Goal: Task Accomplishment & Management: Complete application form

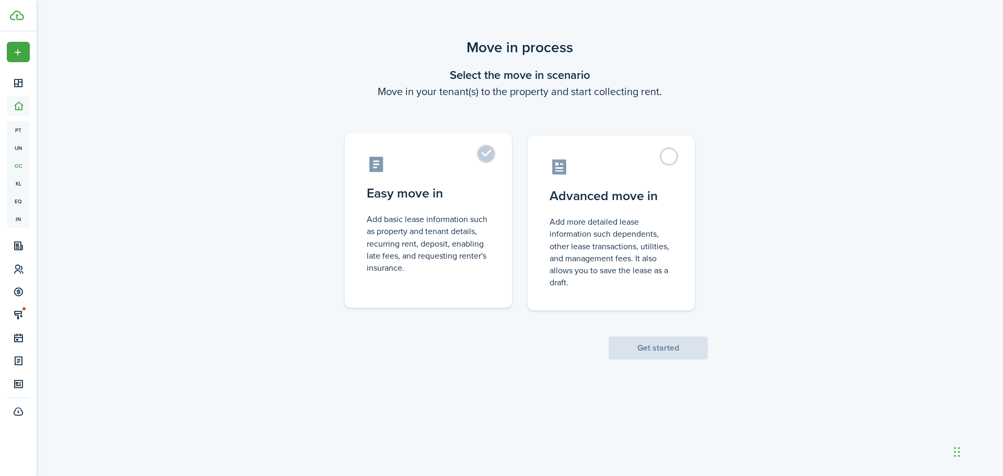
click at [483, 152] on label "Easy move in Add basic lease information such as property and tenant details, r…" at bounding box center [428, 220] width 167 height 174
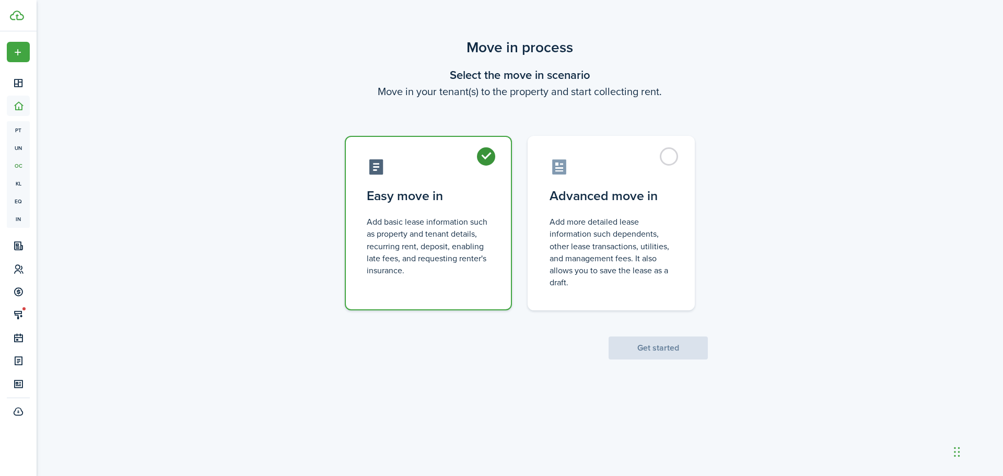
radio input "true"
click at [657, 343] on button "Get started" at bounding box center [657, 347] width 99 height 23
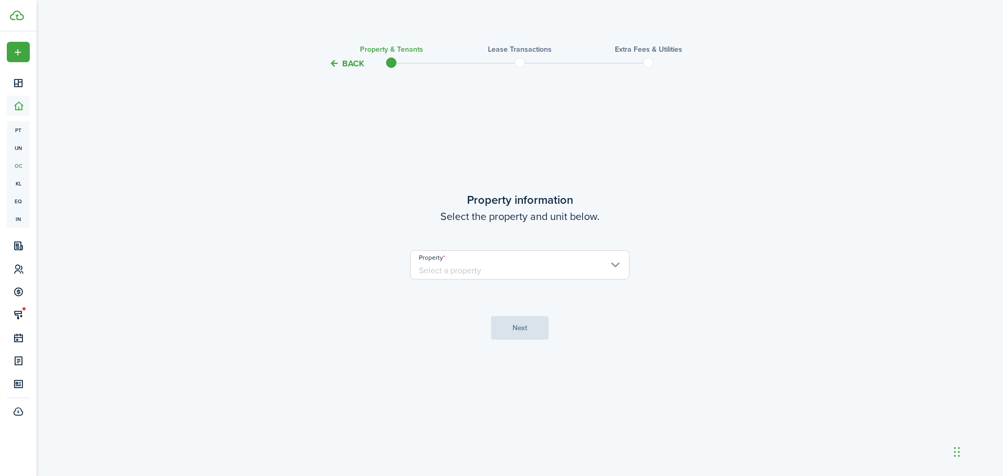
click at [518, 272] on input "Property" at bounding box center [519, 264] width 219 height 29
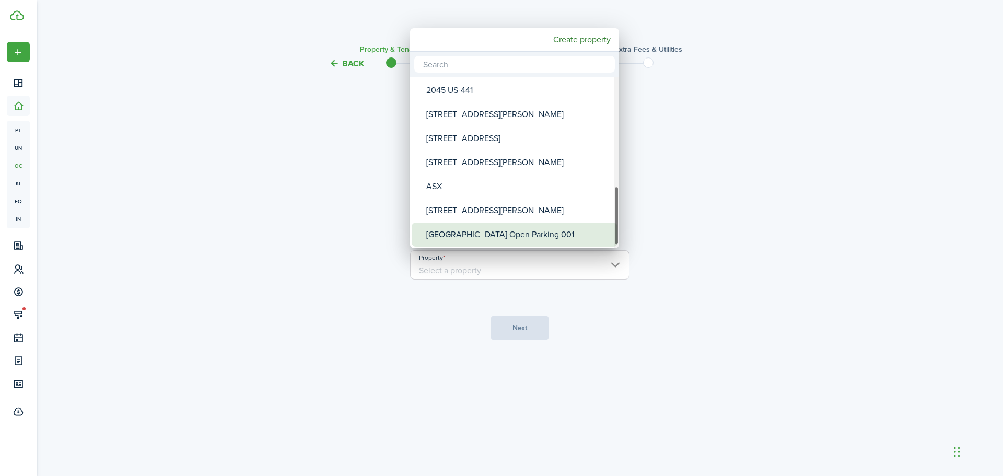
click at [516, 235] on div "[GEOGRAPHIC_DATA] Open Parking 001" at bounding box center [518, 234] width 185 height 24
type input "[GEOGRAPHIC_DATA] Open Parking 001"
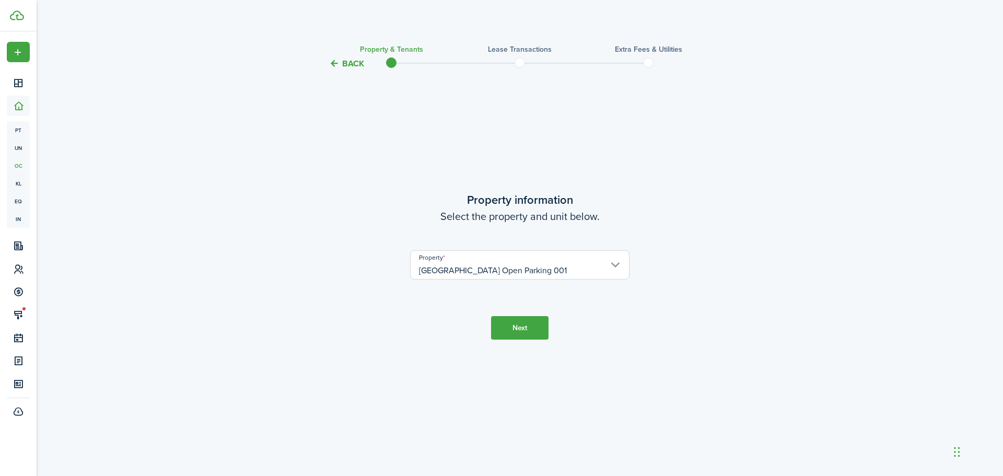
click at [514, 320] on button "Next" at bounding box center [519, 327] width 57 height 23
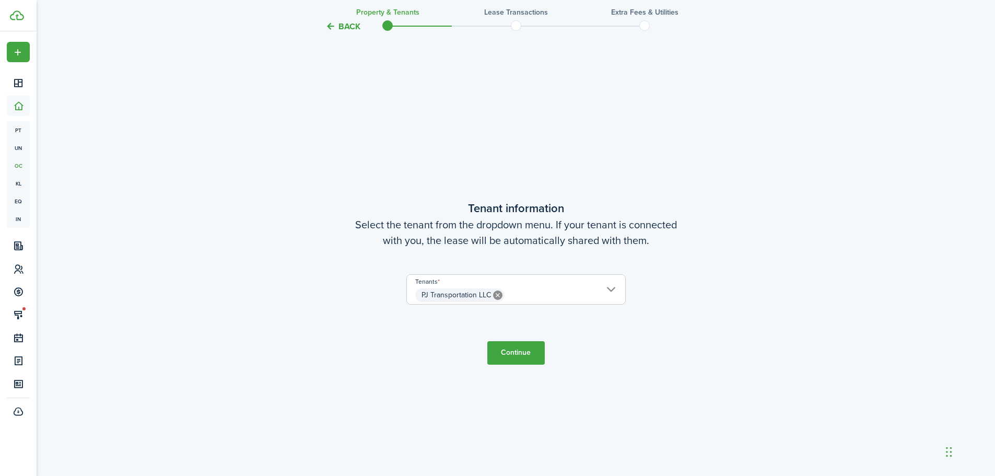
scroll to position [406, 0]
click at [522, 348] on button "Continue" at bounding box center [515, 349] width 57 height 23
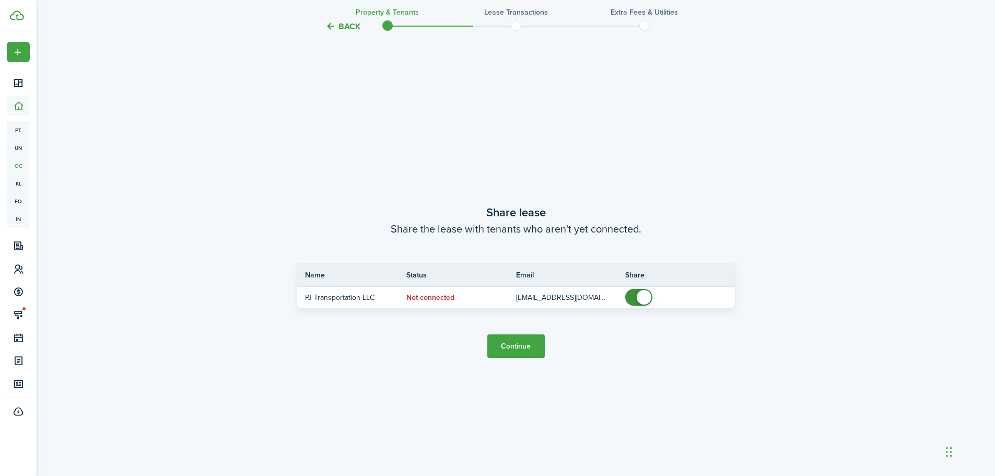
scroll to position [881, 0]
click at [515, 340] on button "Continue" at bounding box center [515, 344] width 57 height 23
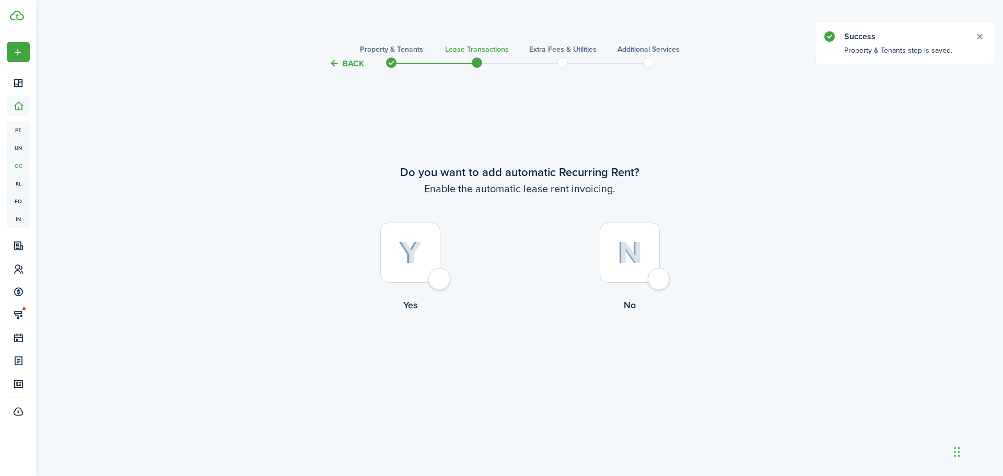
click at [434, 280] on div at bounding box center [410, 252] width 60 height 60
radio input "true"
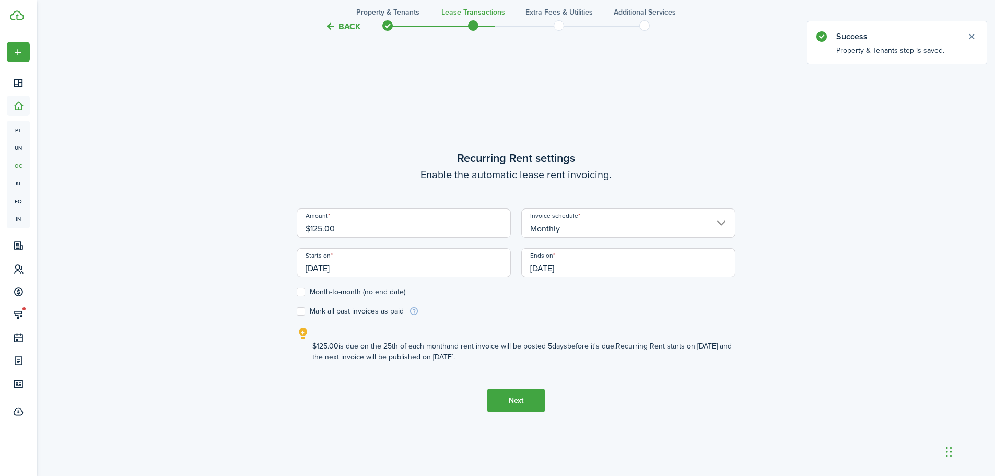
scroll to position [406, 0]
click at [406, 261] on input "[DATE]" at bounding box center [404, 260] width 214 height 29
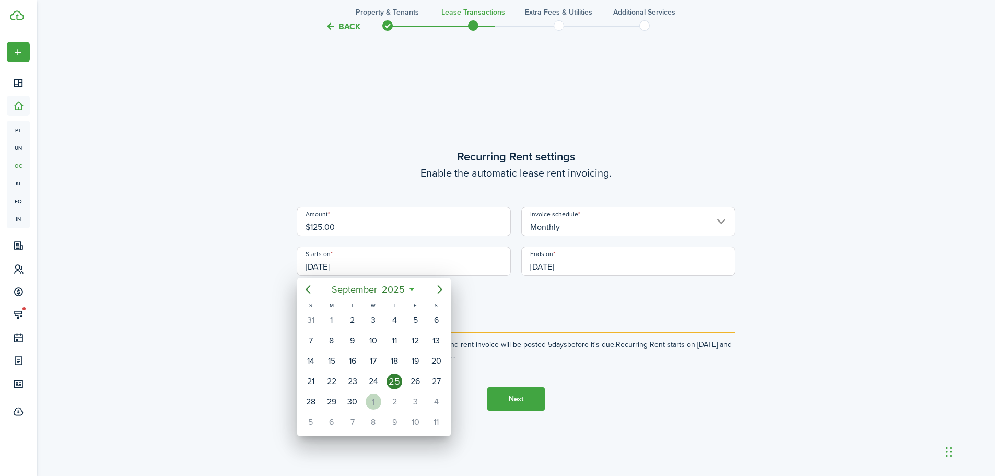
click at [374, 398] on div "1" at bounding box center [373, 402] width 16 height 16
type input "[DATE]"
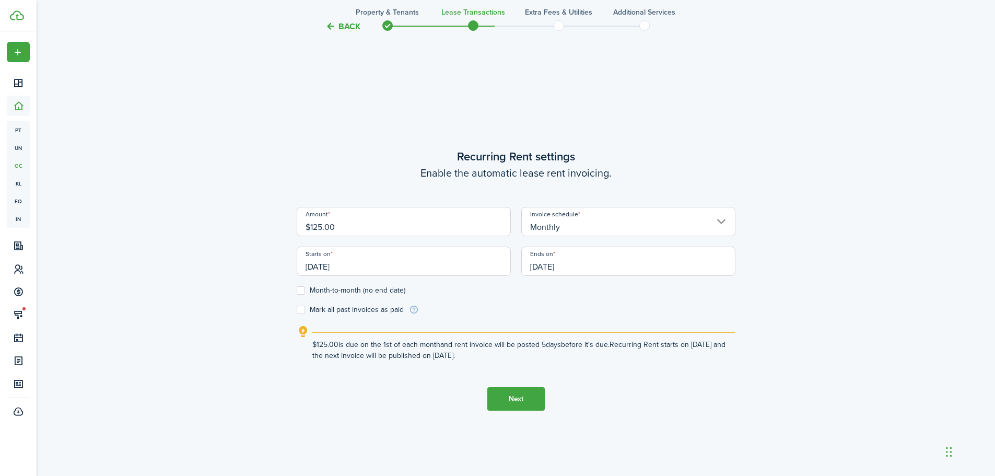
click at [299, 290] on label "Month-to-month (no end date)" at bounding box center [351, 290] width 109 height 8
click at [297, 290] on input "Month-to-month (no end date)" at bounding box center [296, 290] width 1 height 1
checkbox input "true"
click at [522, 396] on button "Next" at bounding box center [515, 398] width 57 height 23
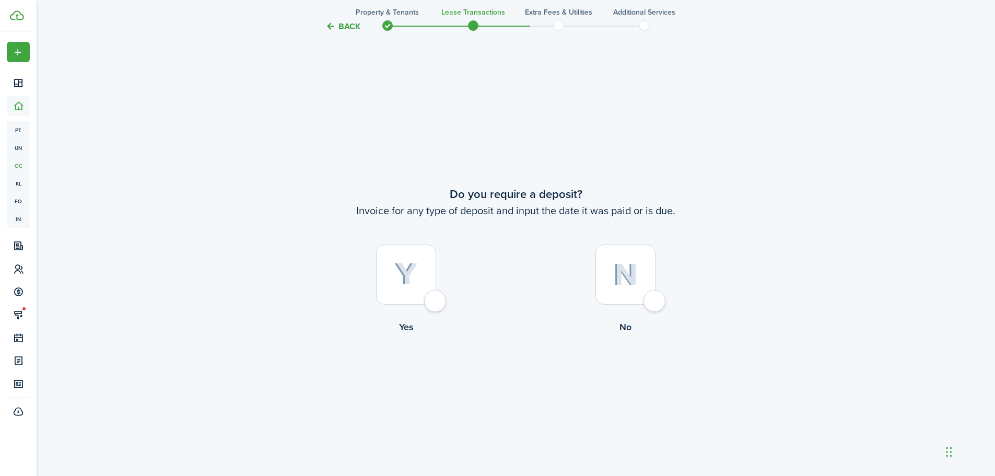
scroll to position [881, 0]
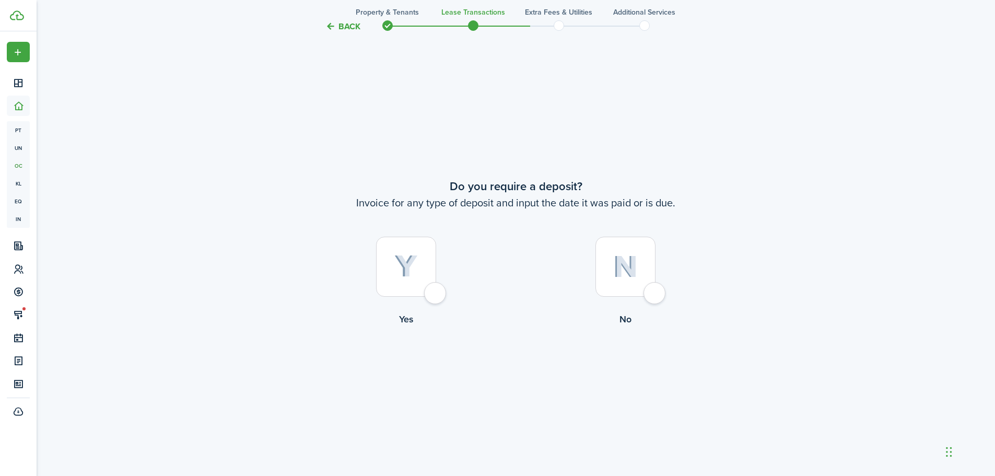
click at [654, 292] on div at bounding box center [625, 267] width 60 height 60
radio input "true"
click at [515, 368] on button "Continue" at bounding box center [515, 368] width 57 height 23
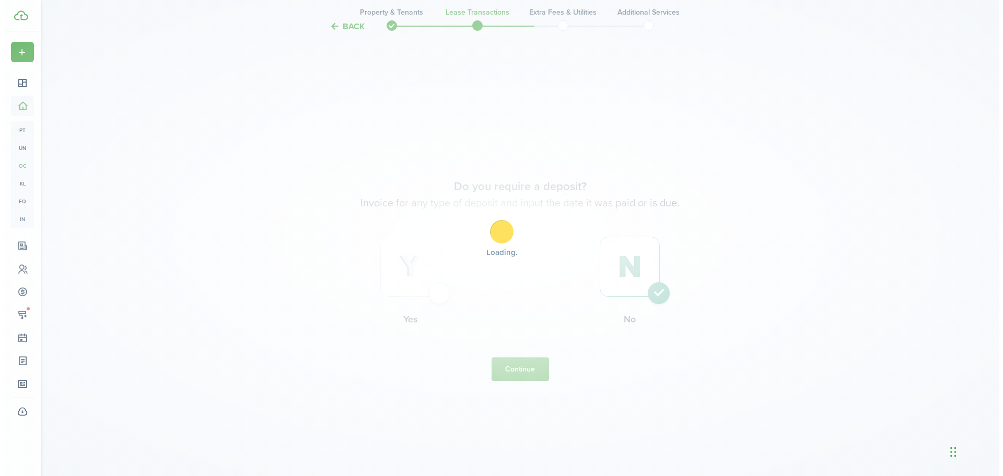
scroll to position [0, 0]
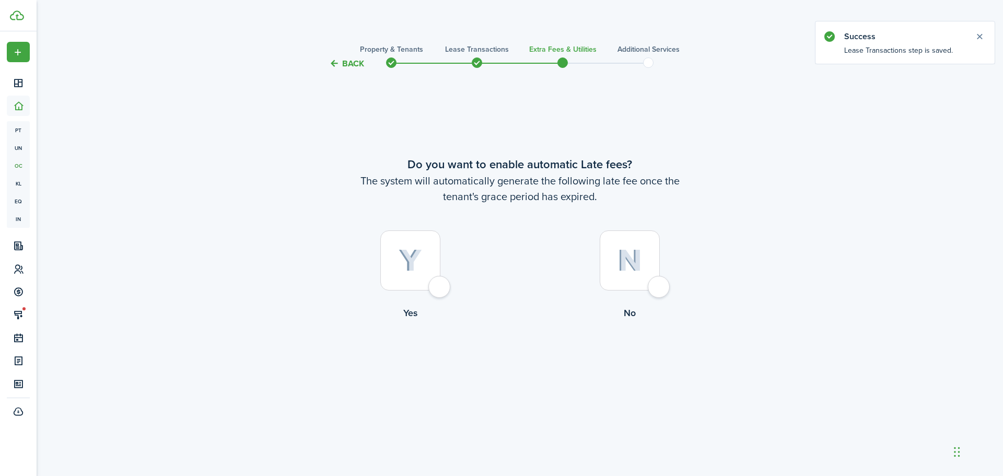
click at [440, 287] on div at bounding box center [410, 260] width 60 height 60
radio input "true"
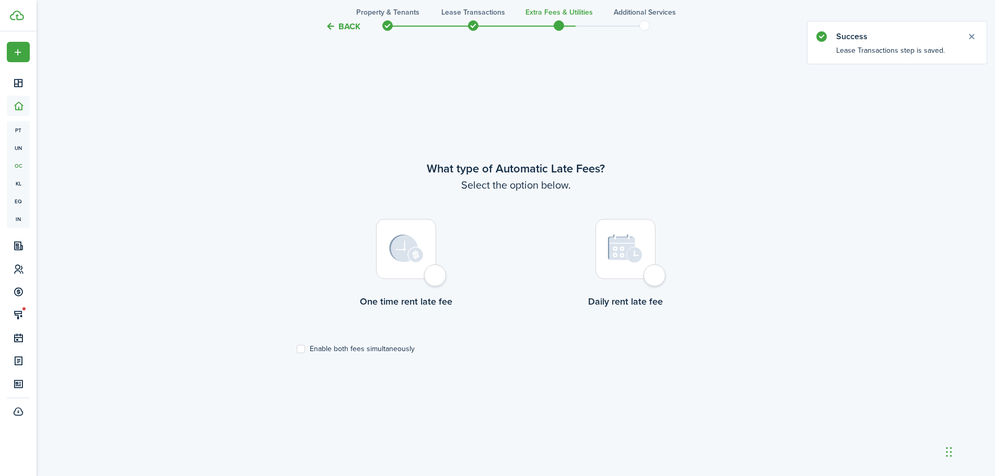
scroll to position [406, 0]
click at [432, 272] on div at bounding box center [406, 247] width 60 height 60
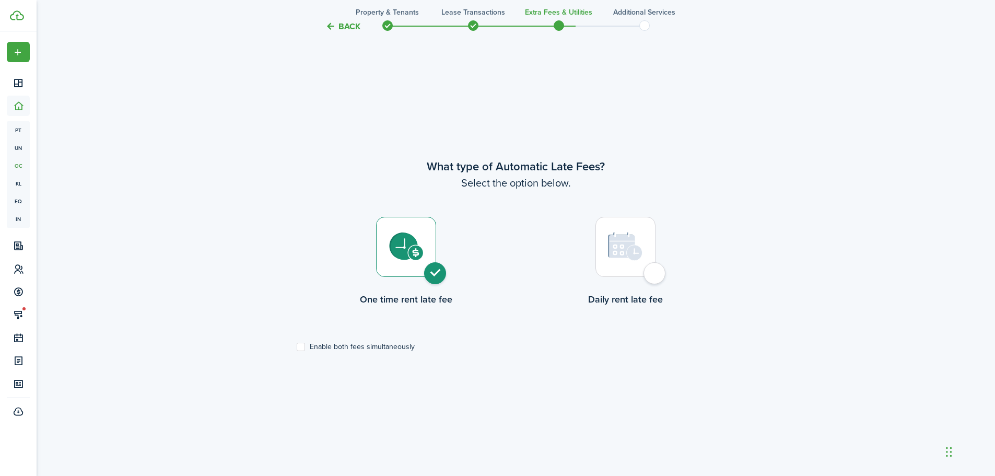
radio input "true"
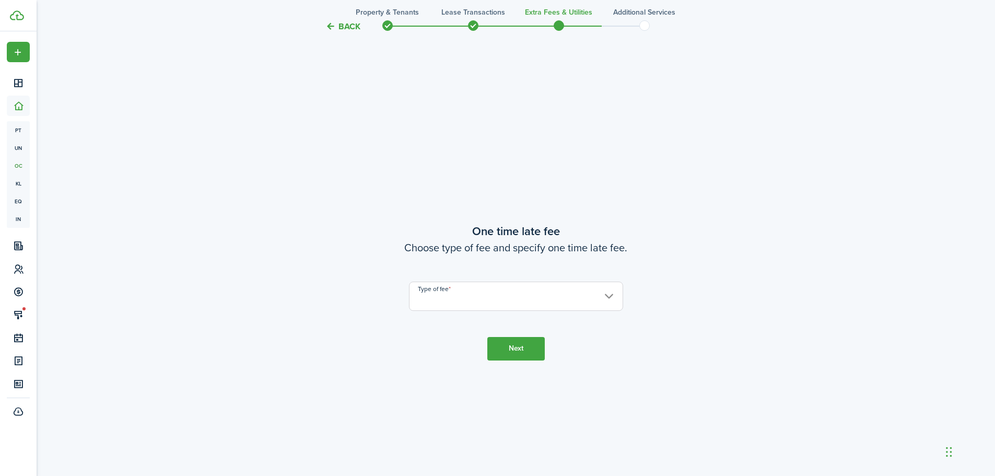
scroll to position [881, 0]
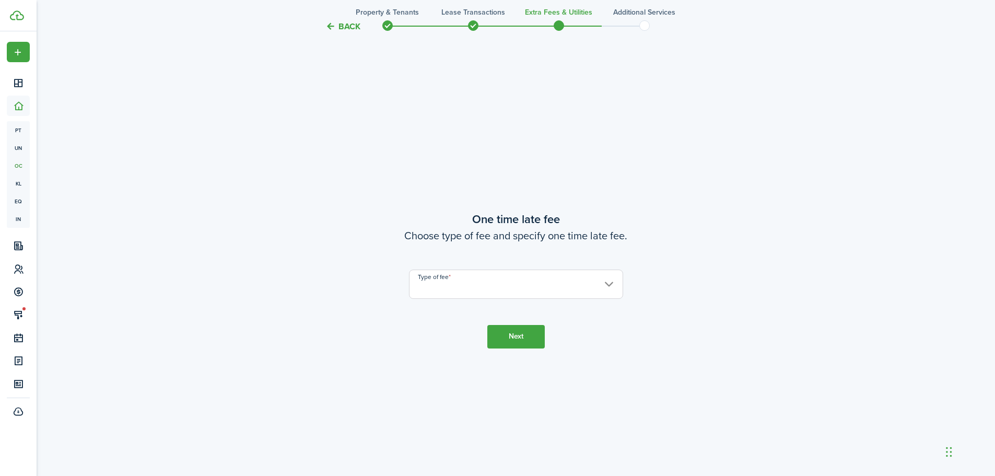
click at [489, 287] on input "Type of fee" at bounding box center [516, 283] width 214 height 29
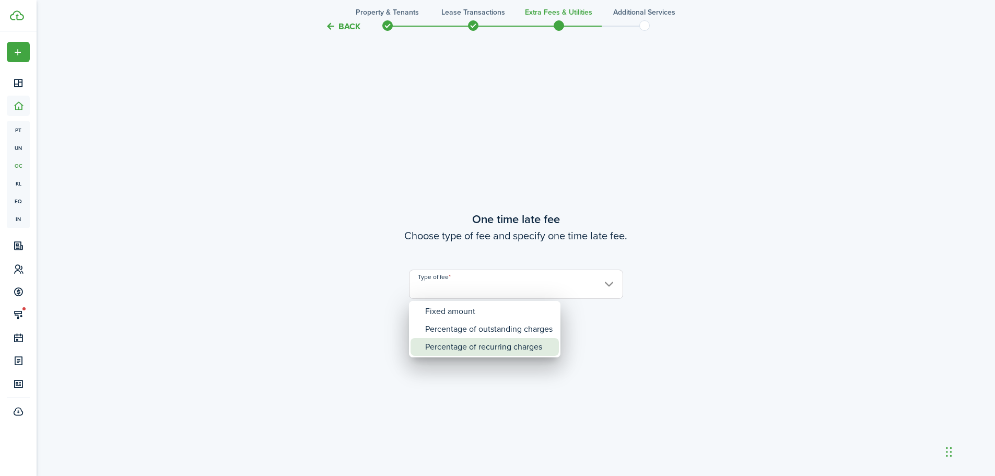
click at [446, 349] on div "Percentage of recurring charges" at bounding box center [488, 347] width 127 height 18
type input "Percentage of recurring charges"
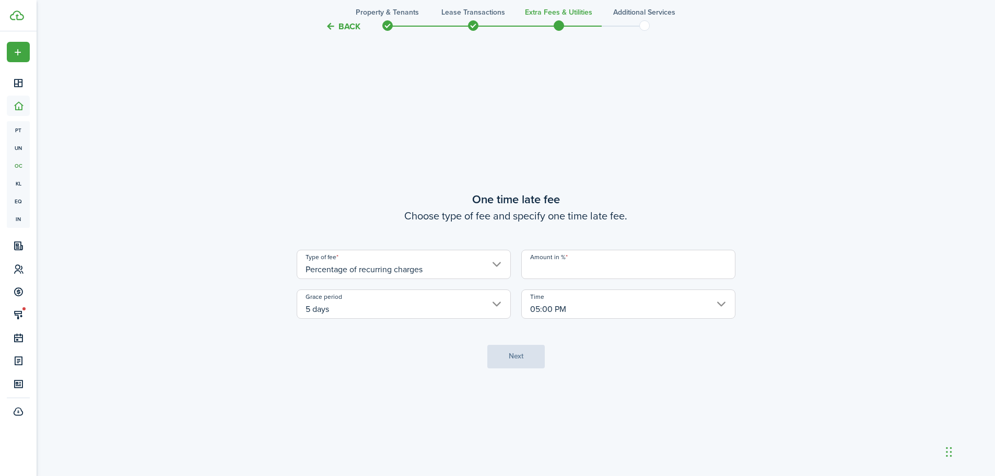
click at [543, 273] on input "Amount in %" at bounding box center [628, 264] width 214 height 29
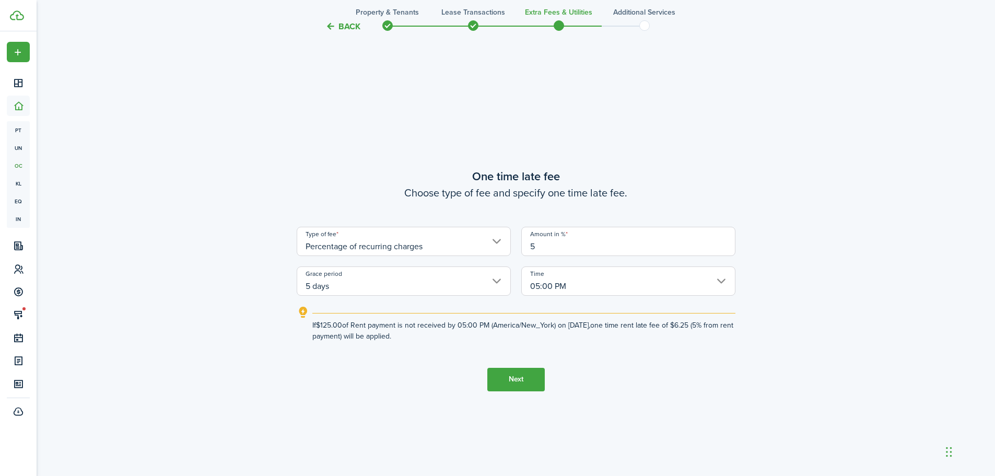
type input "5"
click at [522, 375] on button "Next" at bounding box center [515, 379] width 57 height 23
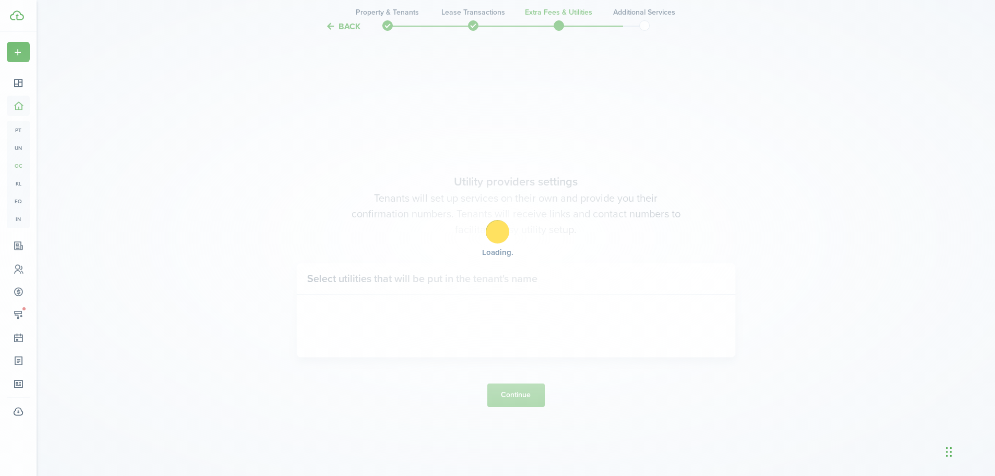
scroll to position [1357, 0]
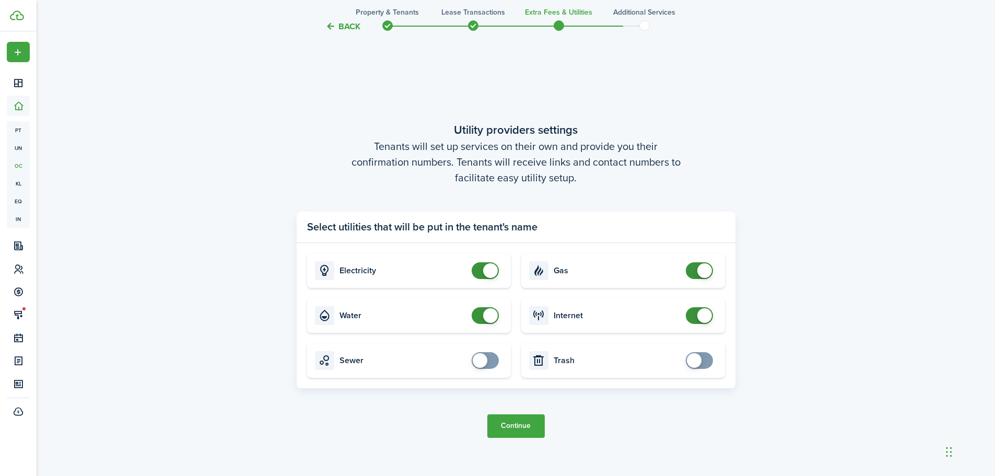
checkbox input "false"
click at [486, 268] on span at bounding box center [490, 270] width 15 height 15
checkbox input "false"
click at [487, 312] on span at bounding box center [490, 315] width 15 height 15
checkbox input "false"
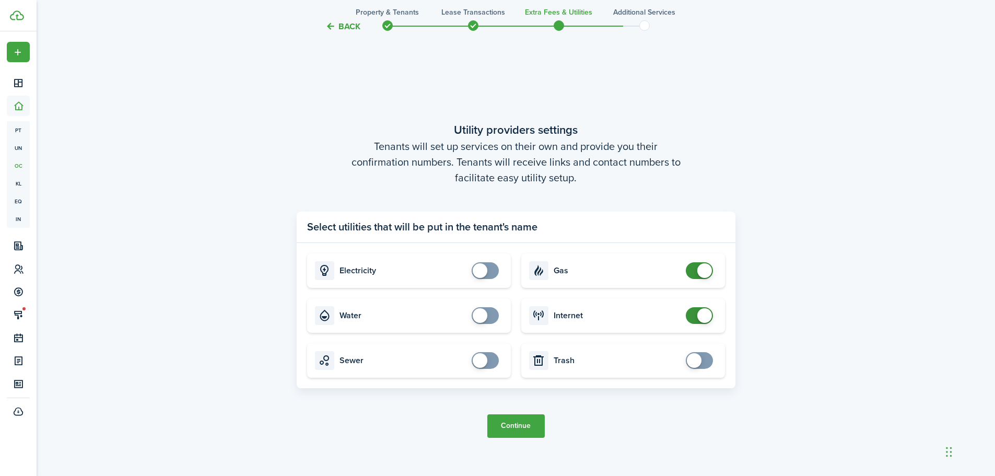
click at [699, 270] on span at bounding box center [704, 270] width 15 height 15
checkbox input "false"
click at [701, 317] on span at bounding box center [704, 315] width 15 height 15
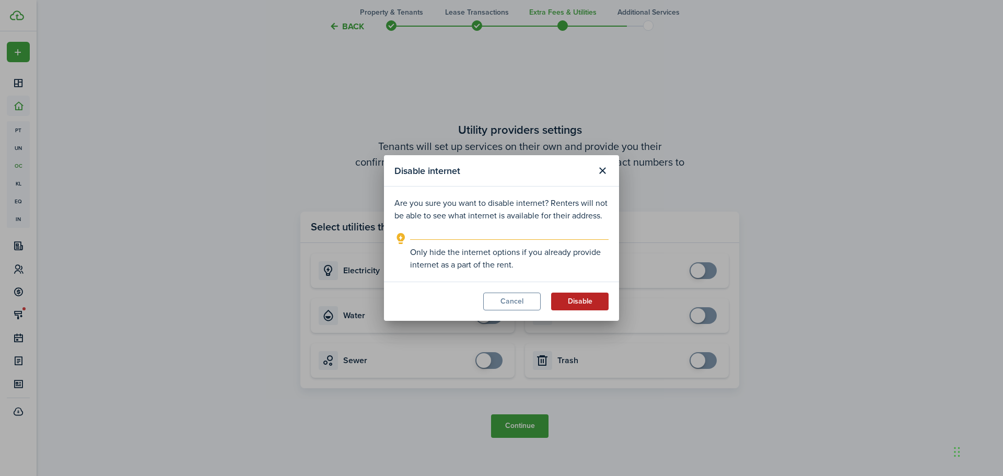
click at [580, 299] on button "Disable" at bounding box center [579, 301] width 57 height 18
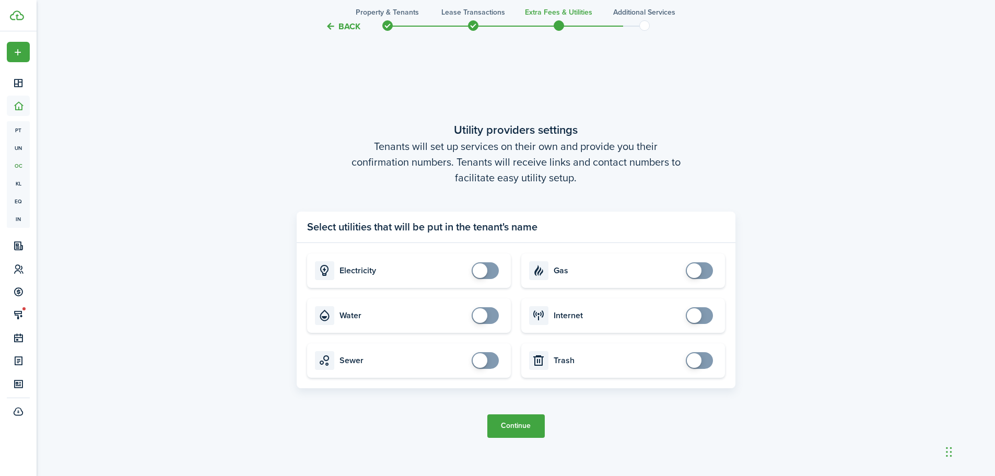
click at [521, 425] on button "Continue" at bounding box center [515, 425] width 57 height 23
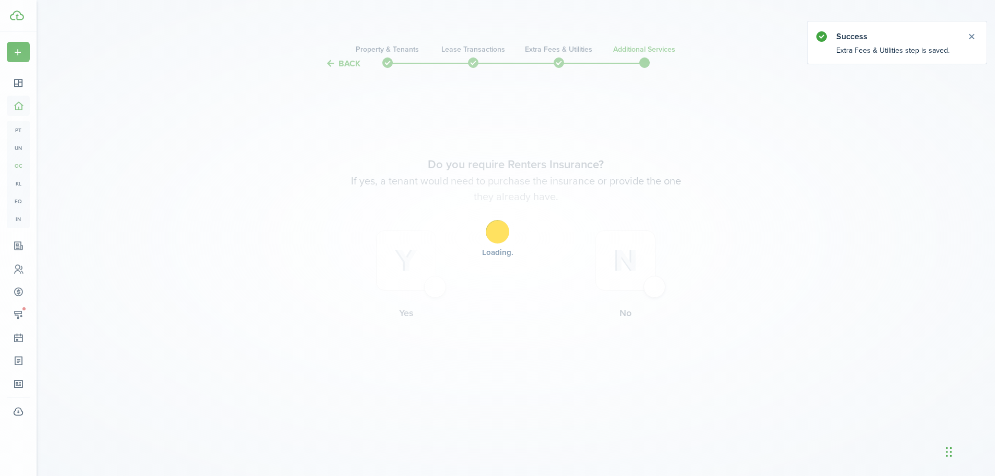
scroll to position [0, 0]
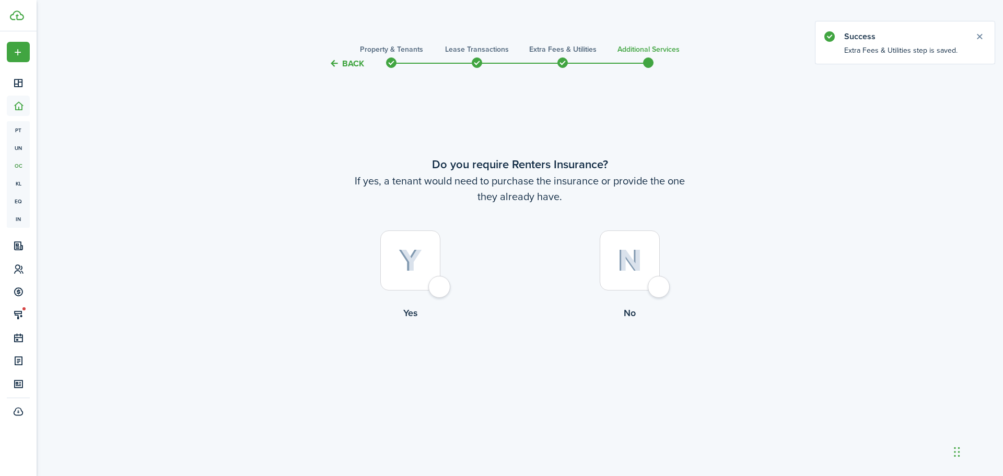
click at [659, 282] on div at bounding box center [629, 260] width 60 height 60
radio input "true"
click at [515, 363] on button "Complete move in" at bounding box center [519, 362] width 77 height 23
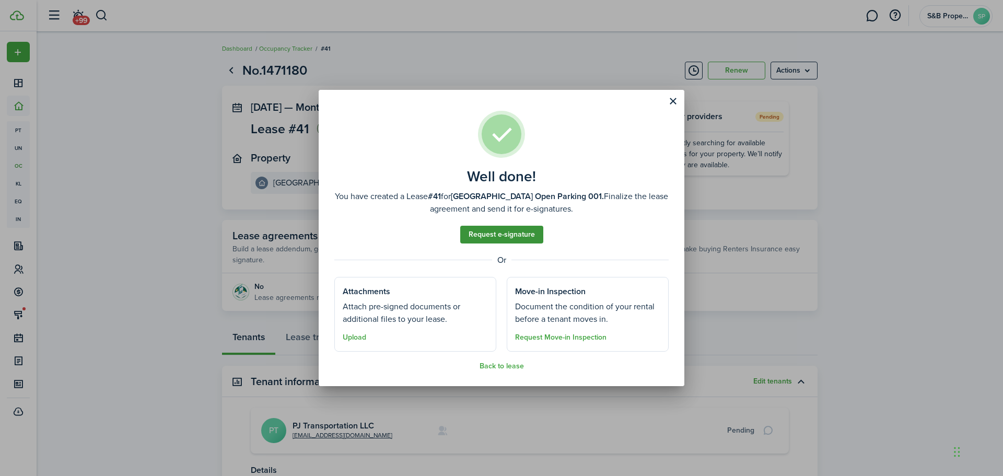
click at [507, 229] on link "Request e-signature" at bounding box center [501, 235] width 83 height 18
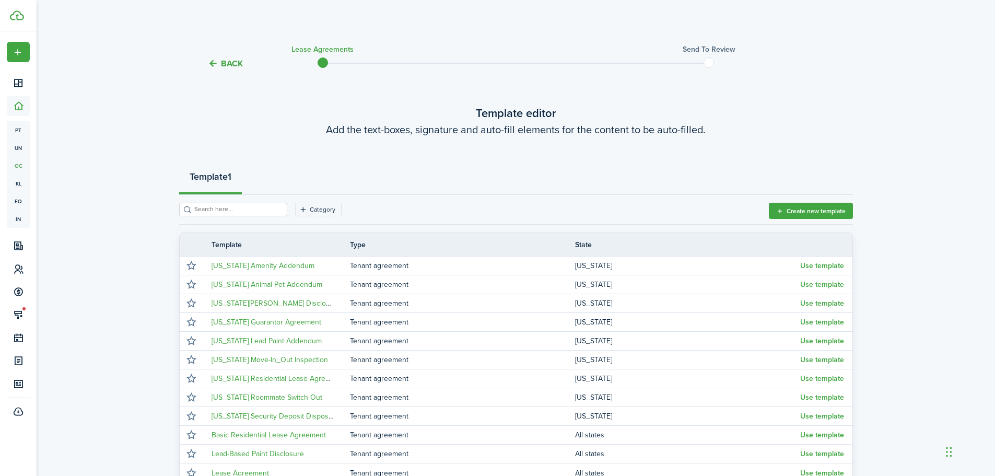
scroll to position [52, 0]
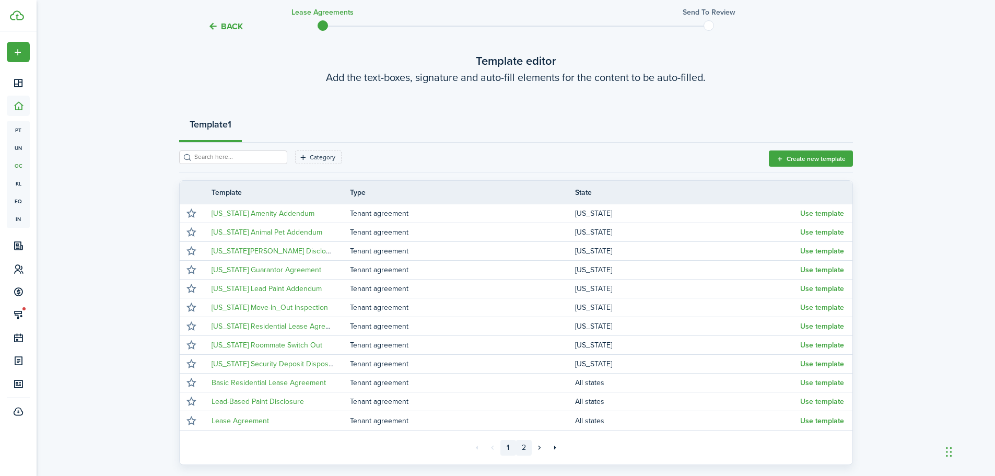
click at [523, 446] on link "2" at bounding box center [524, 448] width 16 height 16
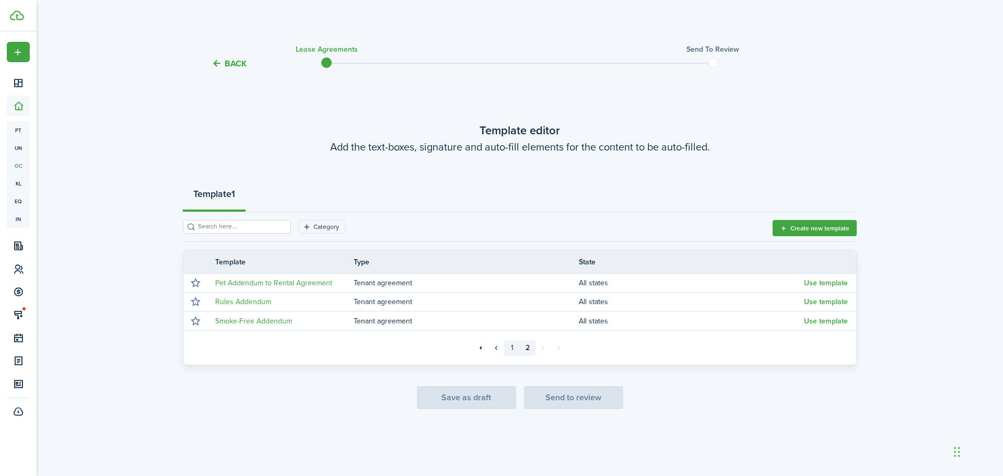
click at [509, 346] on link "1" at bounding box center [512, 348] width 16 height 16
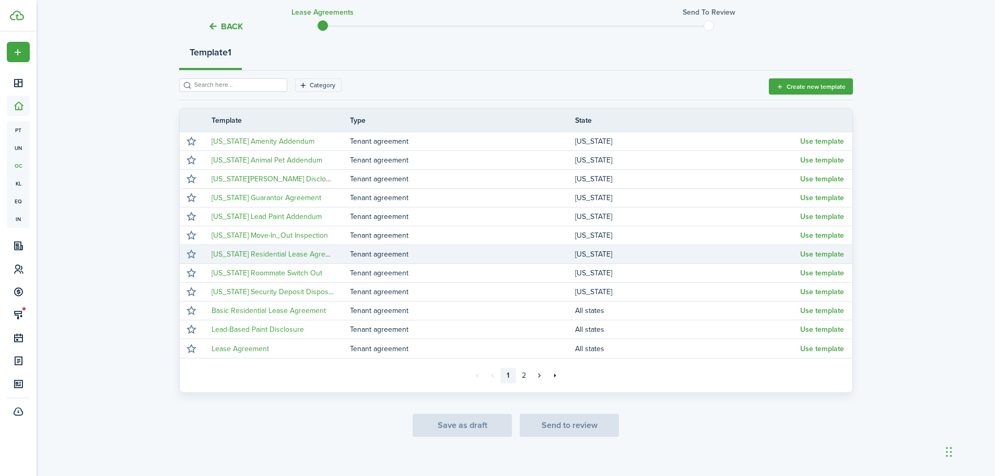
scroll to position [135, 0]
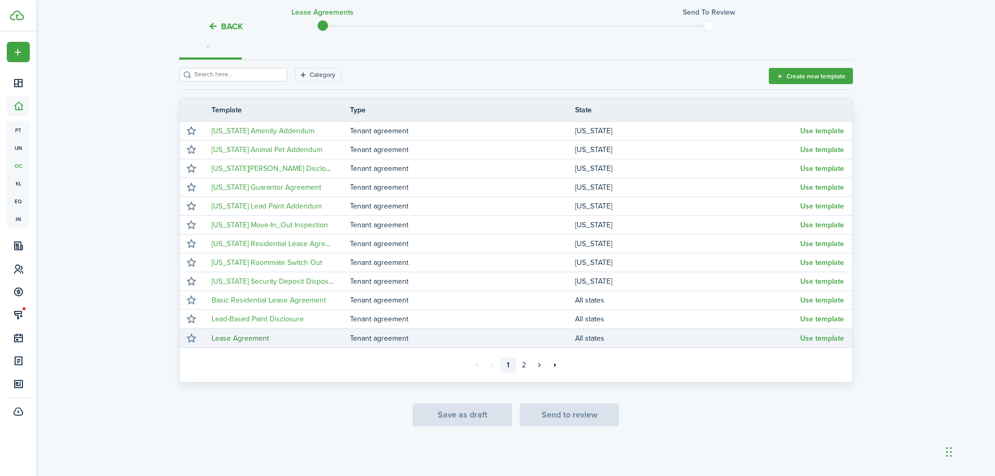
click at [245, 336] on link "Lease Agreement" at bounding box center [239, 338] width 57 height 11
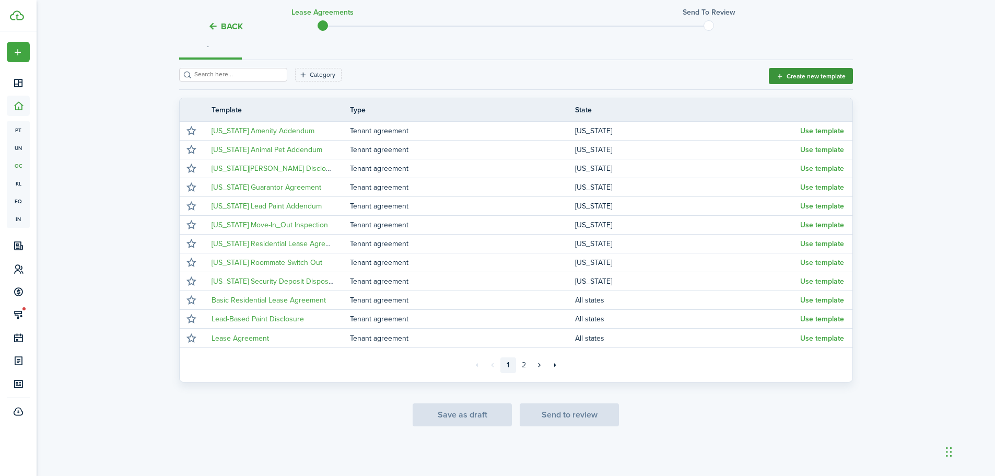
click at [813, 74] on button "Create new template" at bounding box center [811, 76] width 84 height 16
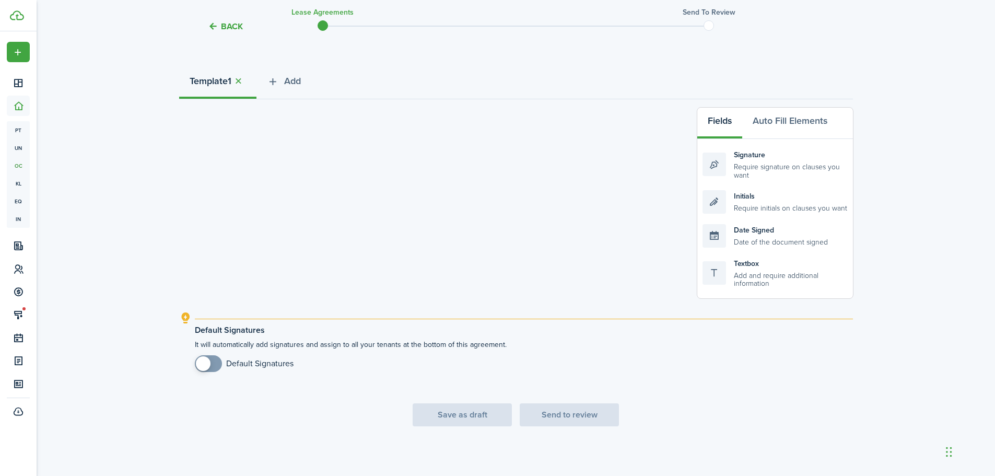
scroll to position [96, 0]
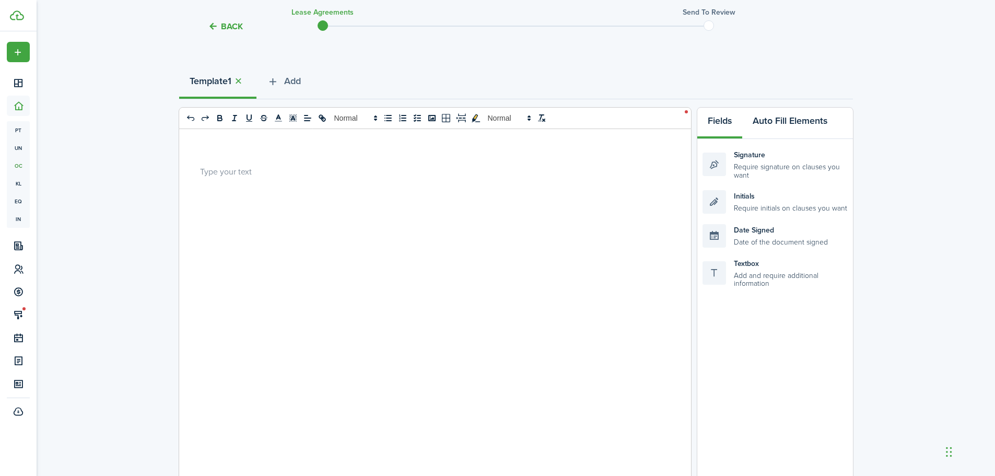
click at [799, 119] on button "Auto Fill Elements" at bounding box center [790, 123] width 96 height 31
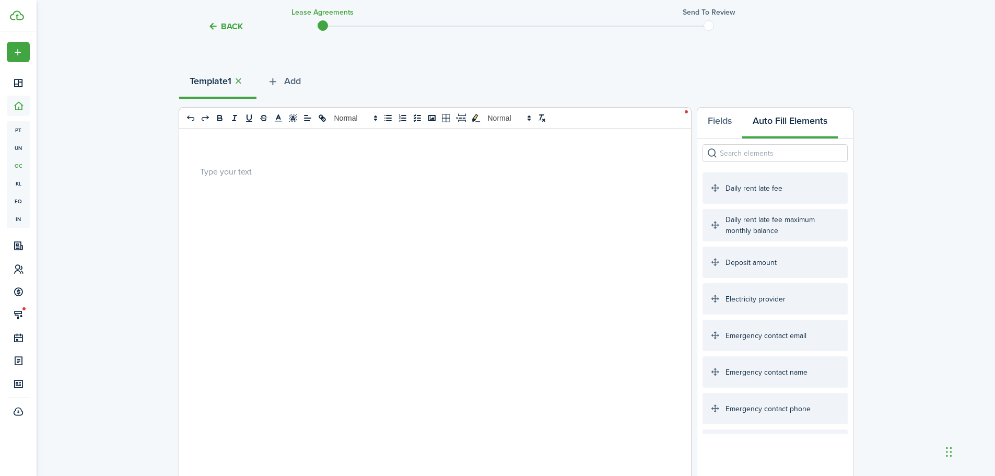
click at [274, 161] on div at bounding box center [431, 334] width 504 height 410
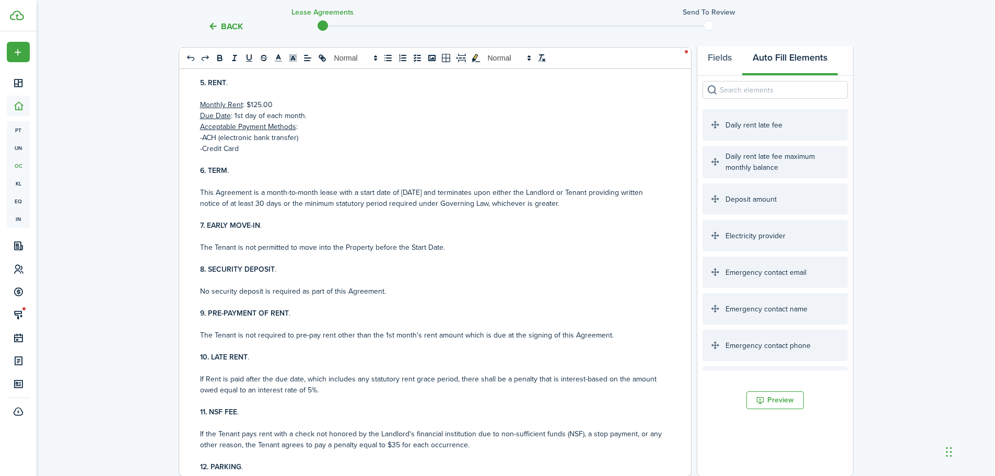
scroll to position [0, 0]
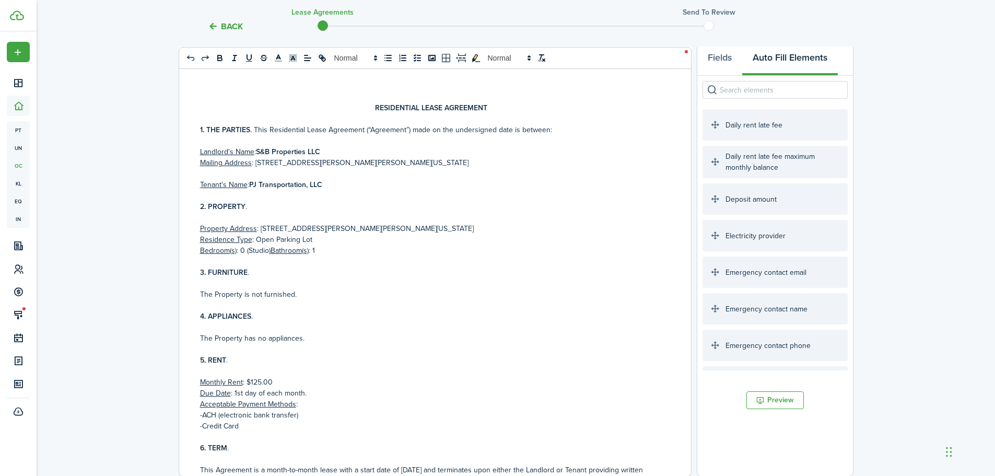
click at [375, 105] on strong "RESIDENTIAL LEASE AGREEMENT" at bounding box center [431, 107] width 112 height 11
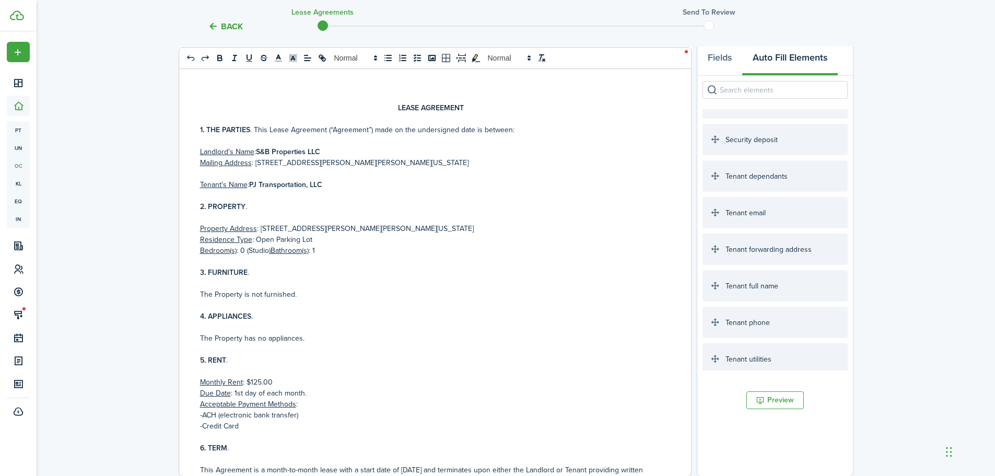
scroll to position [1723, 0]
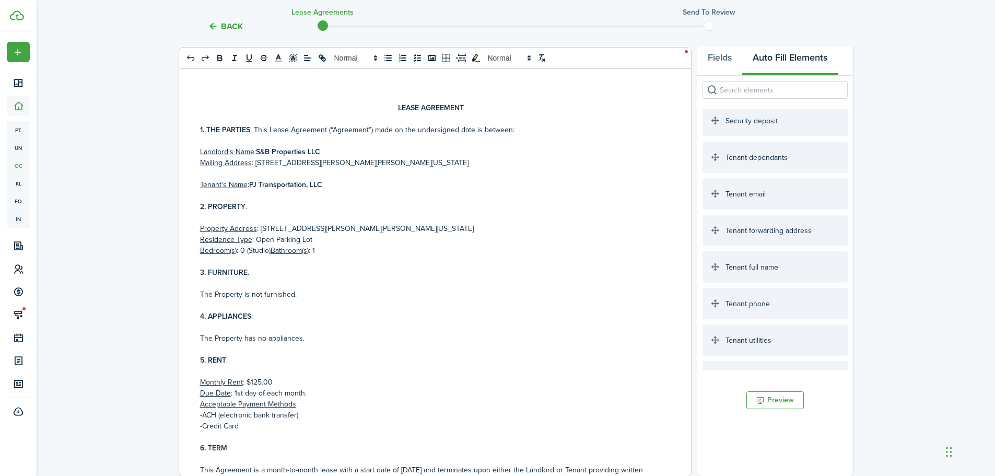
click at [332, 185] on p "Tenant's Name : PJ Transportation, LLC" at bounding box center [431, 184] width 462 height 11
click at [424, 227] on p "Property Address : [STREET_ADDRESS][PERSON_NAME][US_STATE]" at bounding box center [431, 228] width 462 height 11
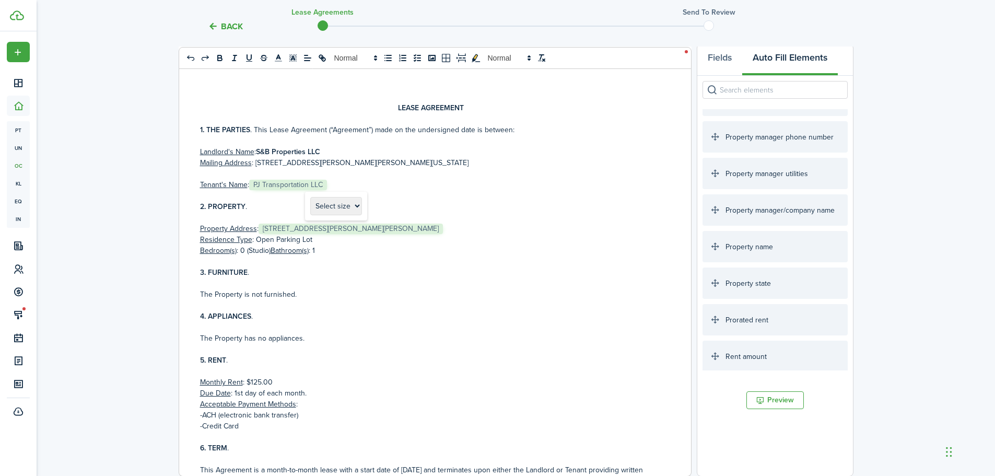
scroll to position [1396, 0]
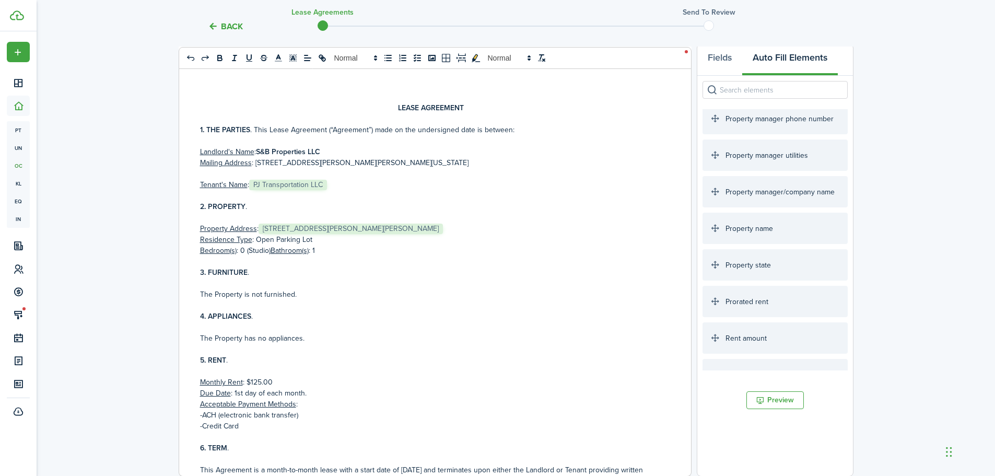
click at [427, 230] on p "Property Address : ﻿ [STREET_ADDRESS][PERSON_NAME] ﻿" at bounding box center [431, 228] width 462 height 11
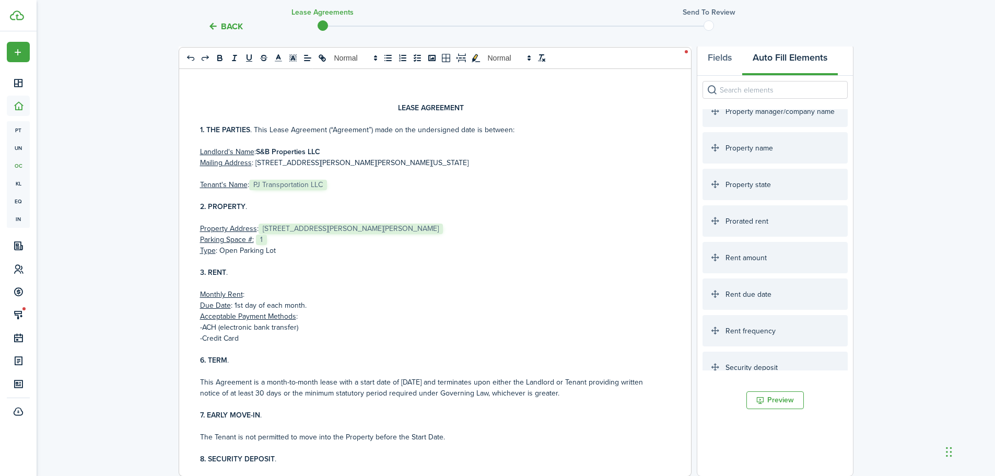
scroll to position [1501, 0]
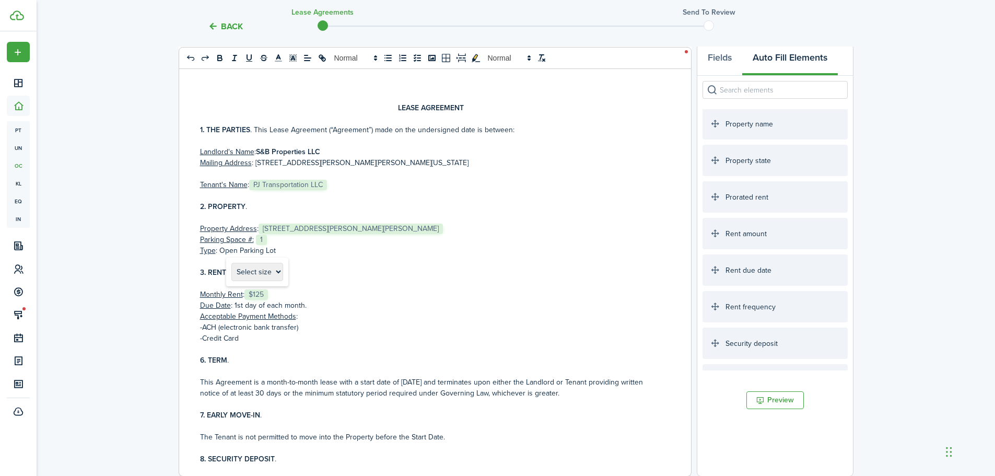
click at [314, 308] on p "Due Date : 1st day of each month." at bounding box center [431, 305] width 462 height 11
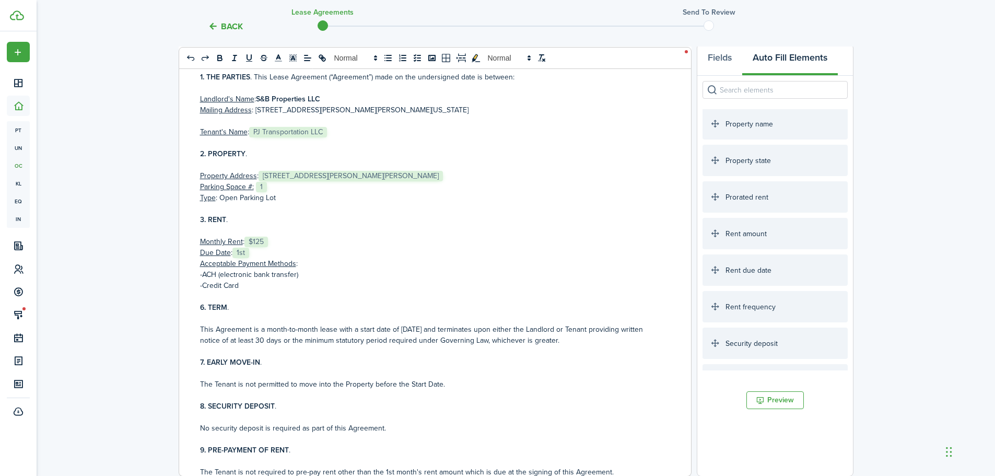
scroll to position [104, 0]
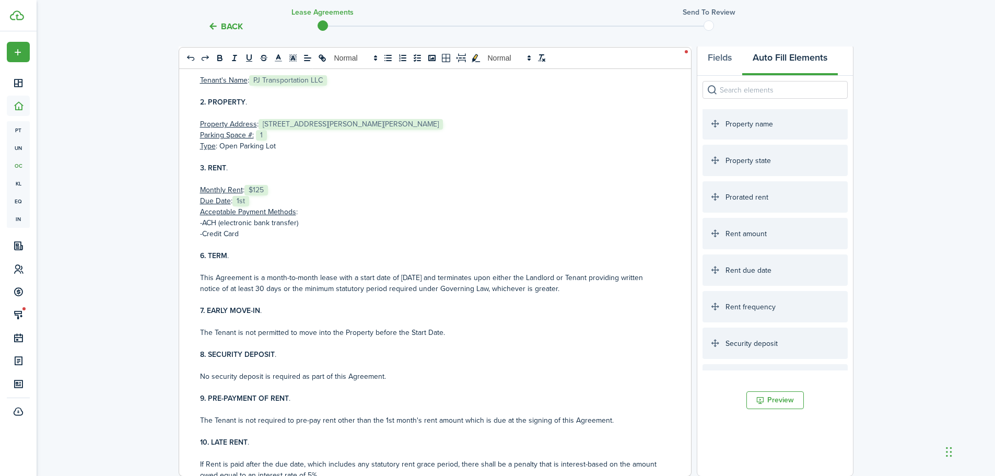
click at [196, 253] on div "LEASE AGREEMENT 1. THE PARTIES . This Lease Agreement (“Agreement”) made on the…" at bounding box center [431, 271] width 504 height 410
click at [245, 230] on p "-Credit Card" at bounding box center [431, 233] width 462 height 11
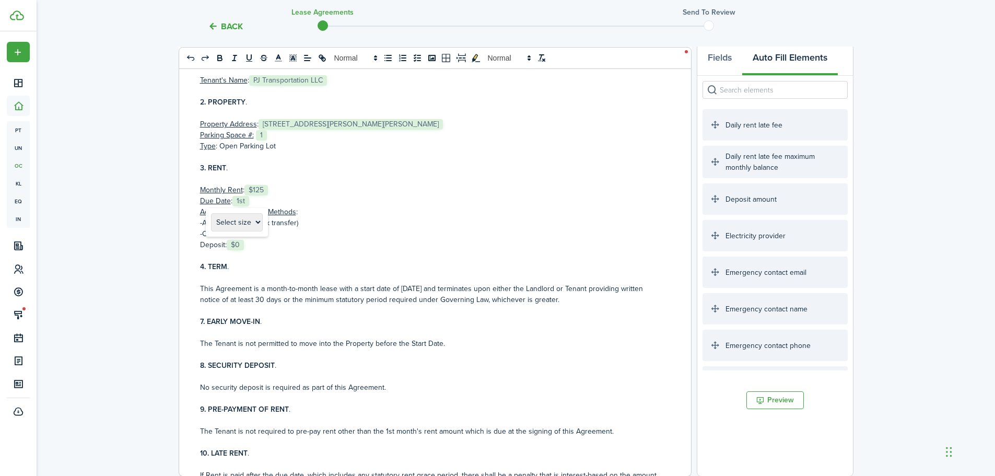
click at [471, 231] on p "-Credit Card" at bounding box center [431, 233] width 462 height 11
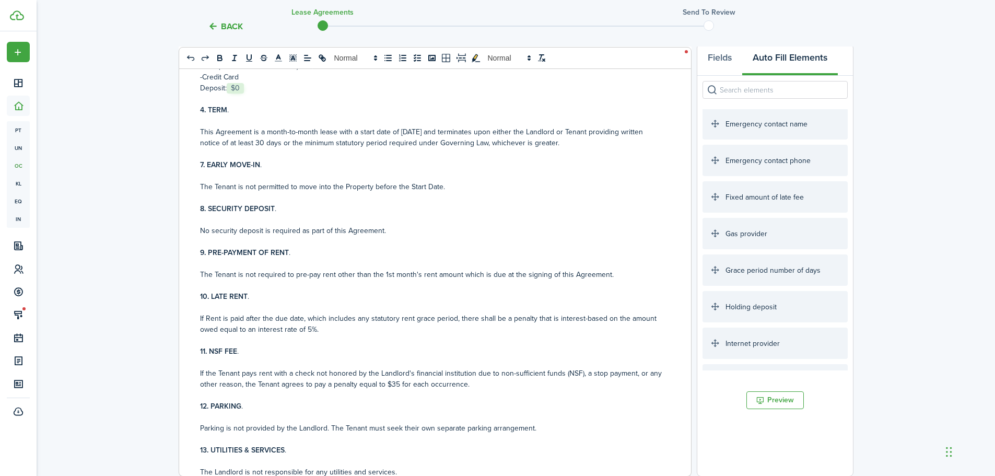
scroll to position [209, 0]
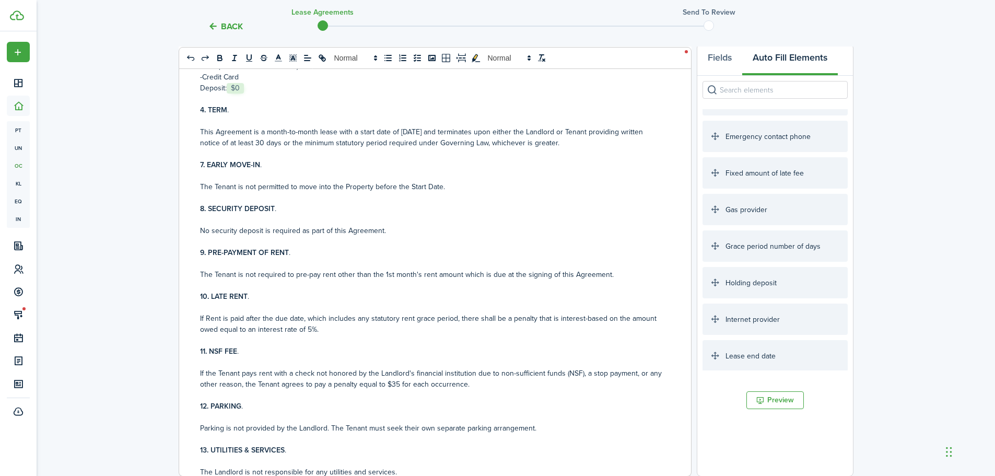
click at [452, 319] on p "If Rent is paid after the due date, which includes any statutory rent grace per…" at bounding box center [431, 324] width 462 height 22
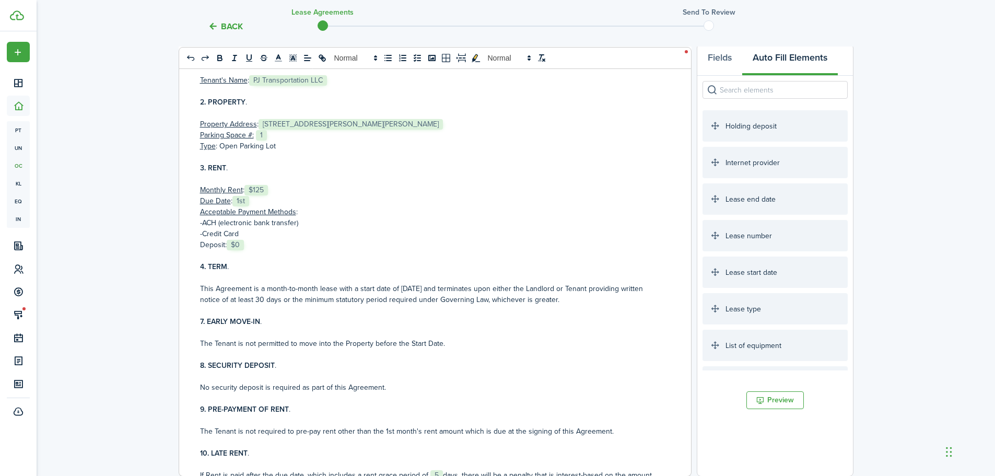
scroll to position [157, 0]
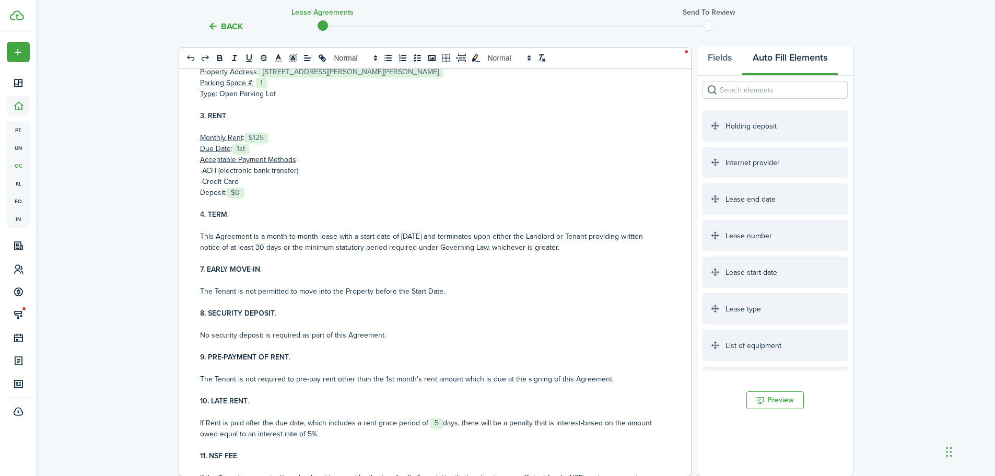
click at [398, 235] on p "This Agreement is a month-to-month lease with a start date of [DATE] and termin…" at bounding box center [431, 242] width 462 height 22
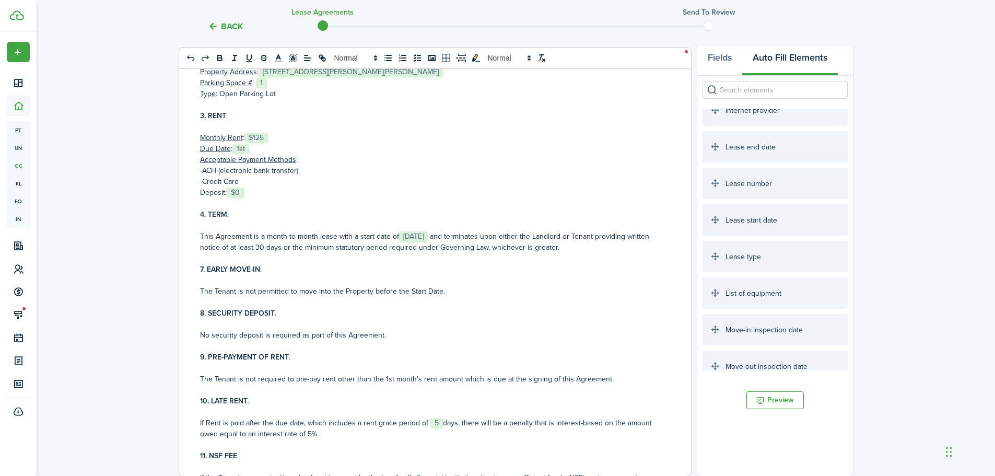
click at [267, 235] on p "This Agreement is a month-to-month lease with a start date of [DATE] ﻿ and term…" at bounding box center [431, 242] width 462 height 22
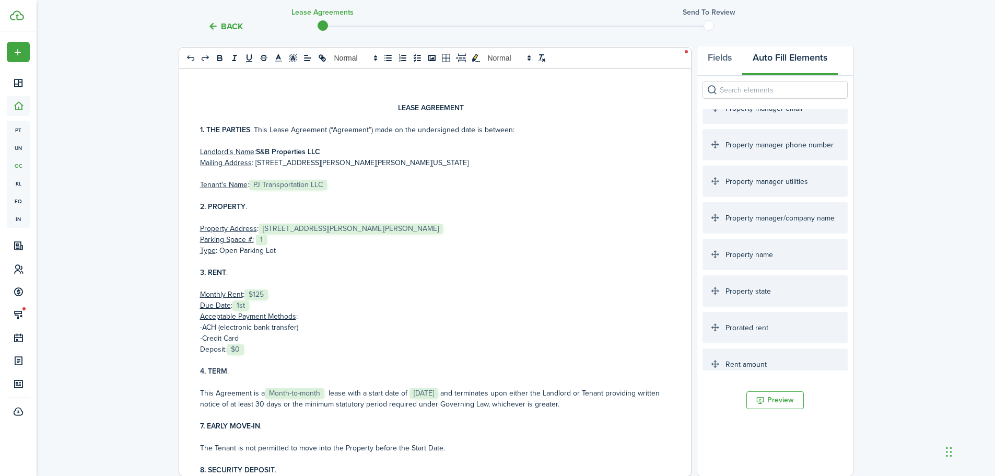
scroll to position [1385, 0]
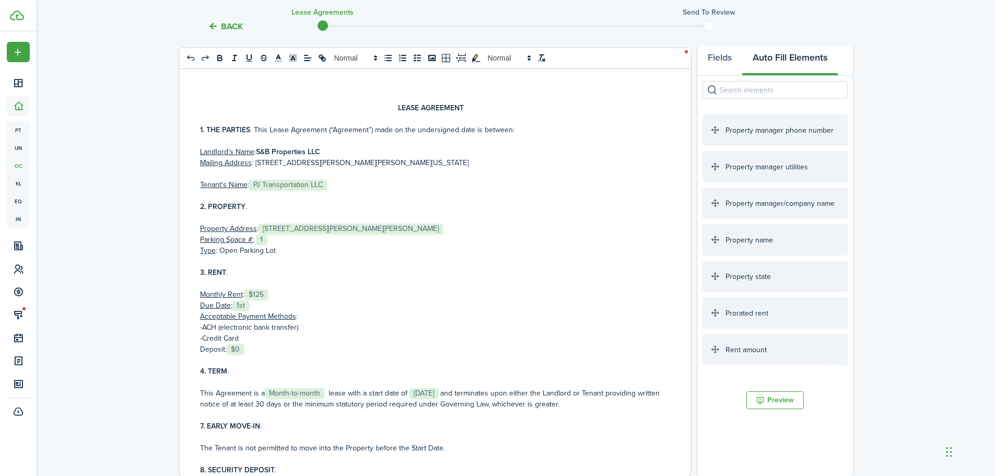
click at [462, 229] on p "Property Address : ﻿ [STREET_ADDRESS][PERSON_NAME]" at bounding box center [431, 228] width 462 height 11
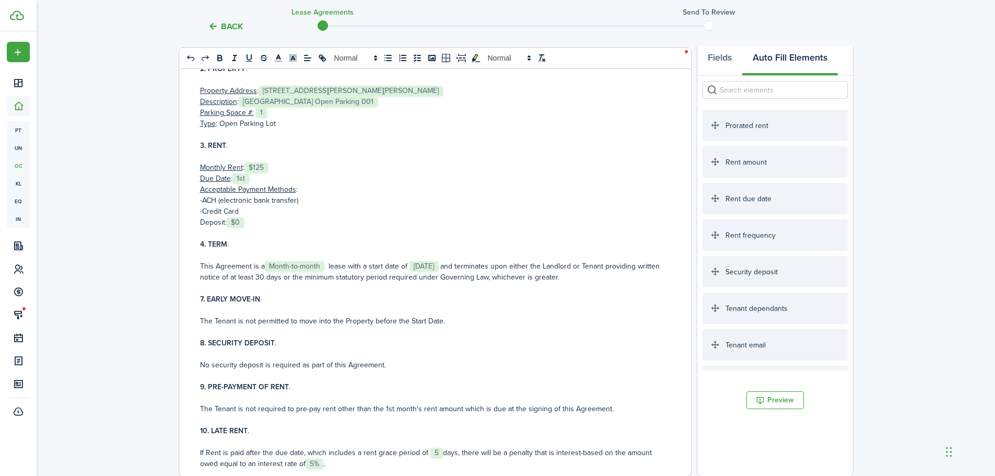
scroll to position [157, 0]
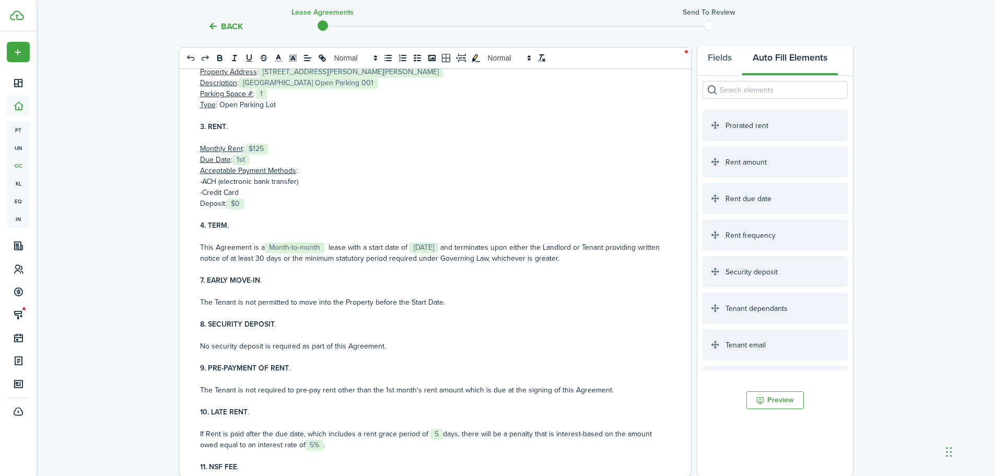
click at [226, 267] on p at bounding box center [431, 269] width 462 height 11
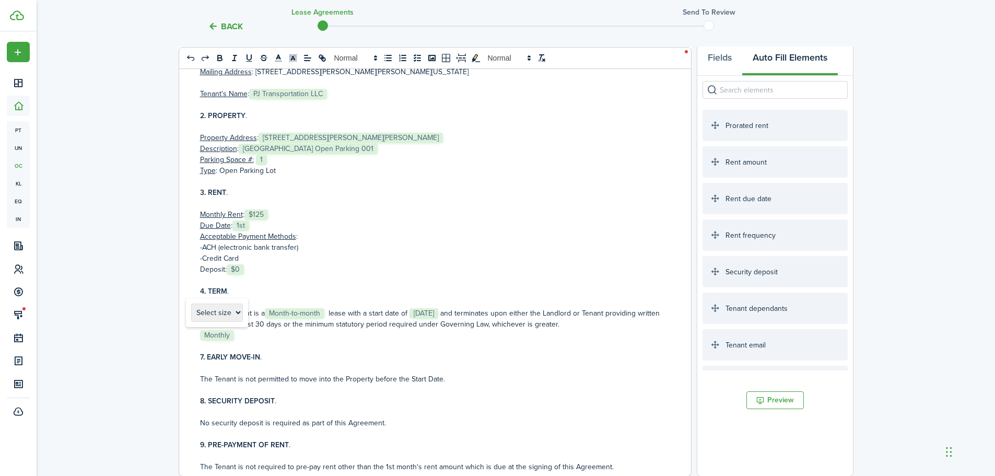
click at [368, 350] on p at bounding box center [431, 345] width 462 height 11
click at [245, 333] on p "﻿ Monthly ﻿" at bounding box center [431, 334] width 462 height 11
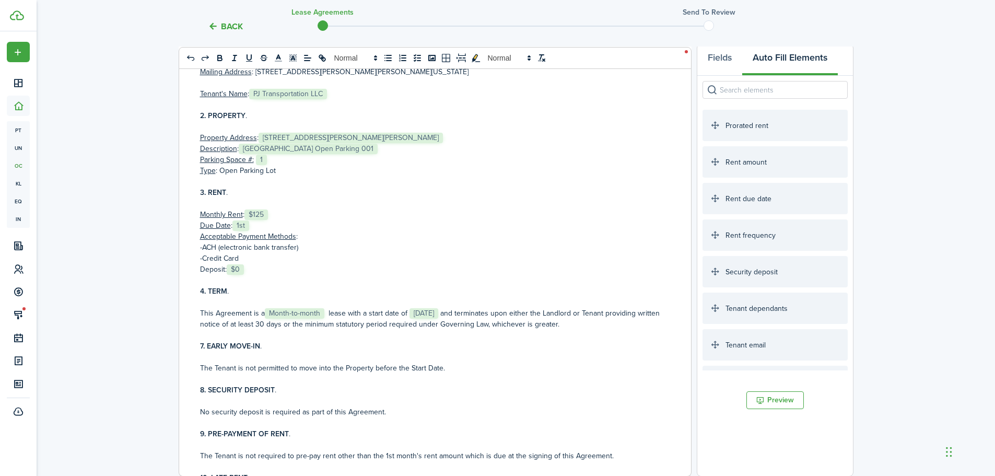
click at [197, 269] on div "LEASE AGREEMENT 1. THE PARTIES . This Lease Agreement (“Agreement”) made on the…" at bounding box center [431, 271] width 504 height 410
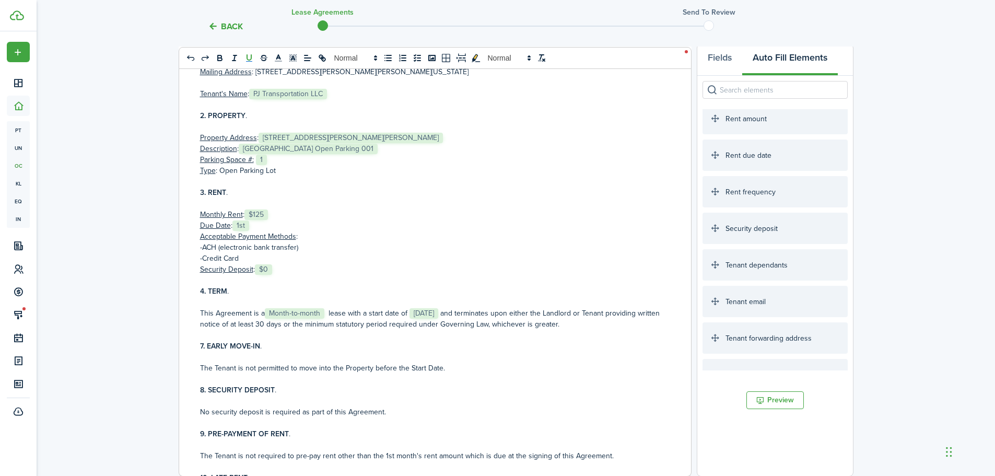
scroll to position [1625, 0]
